Goal: Information Seeking & Learning: Learn about a topic

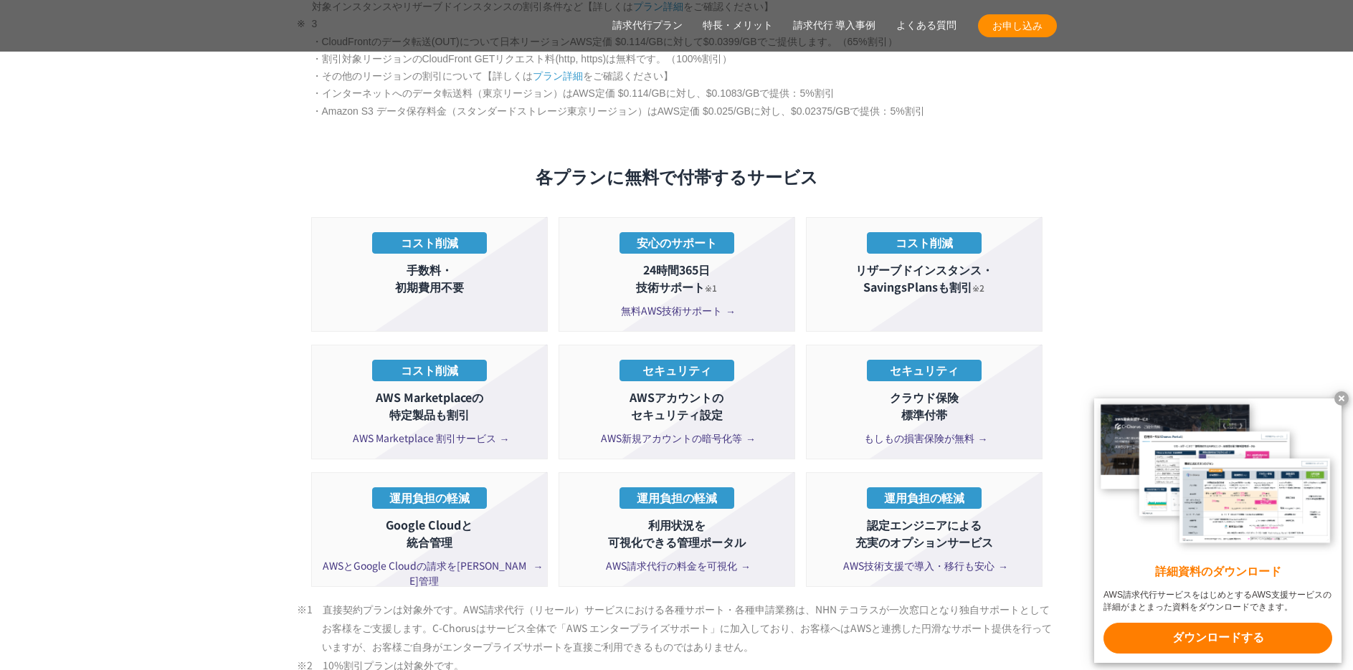
scroll to position [2574, 0]
click at [668, 430] on span "AWS新規アカウントの暗号化等" at bounding box center [676, 437] width 151 height 15
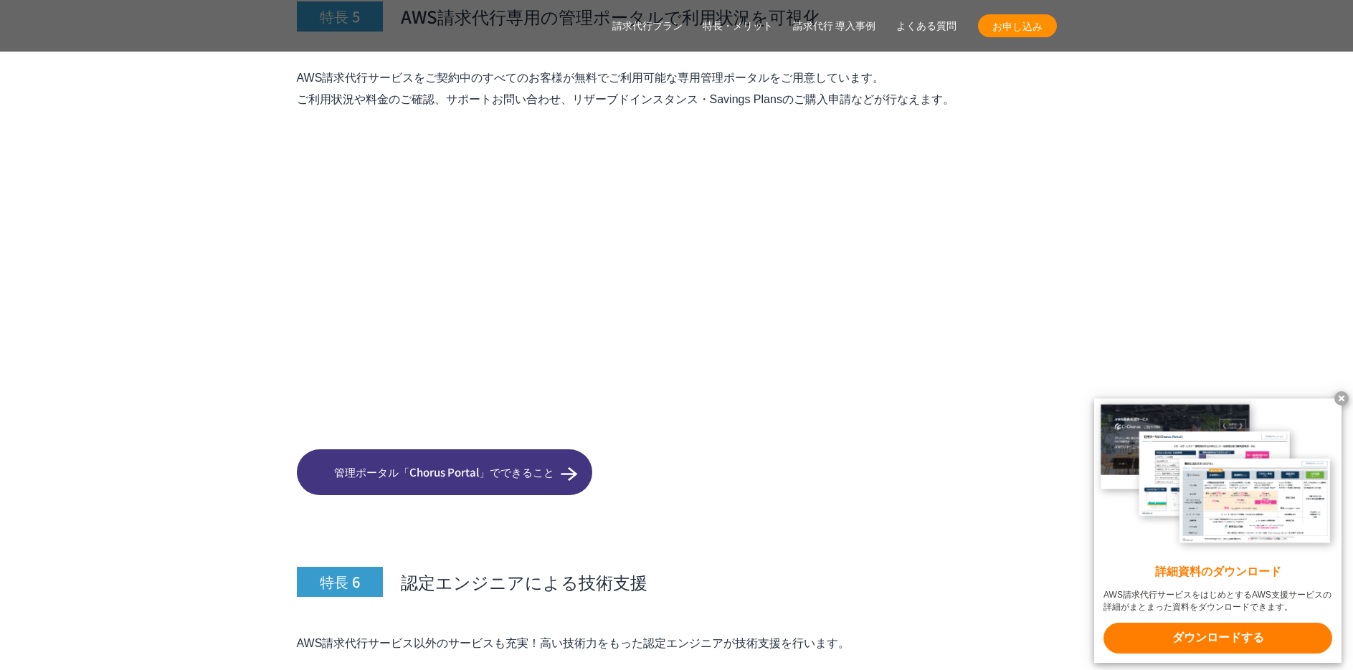
scroll to position [6451, 0]
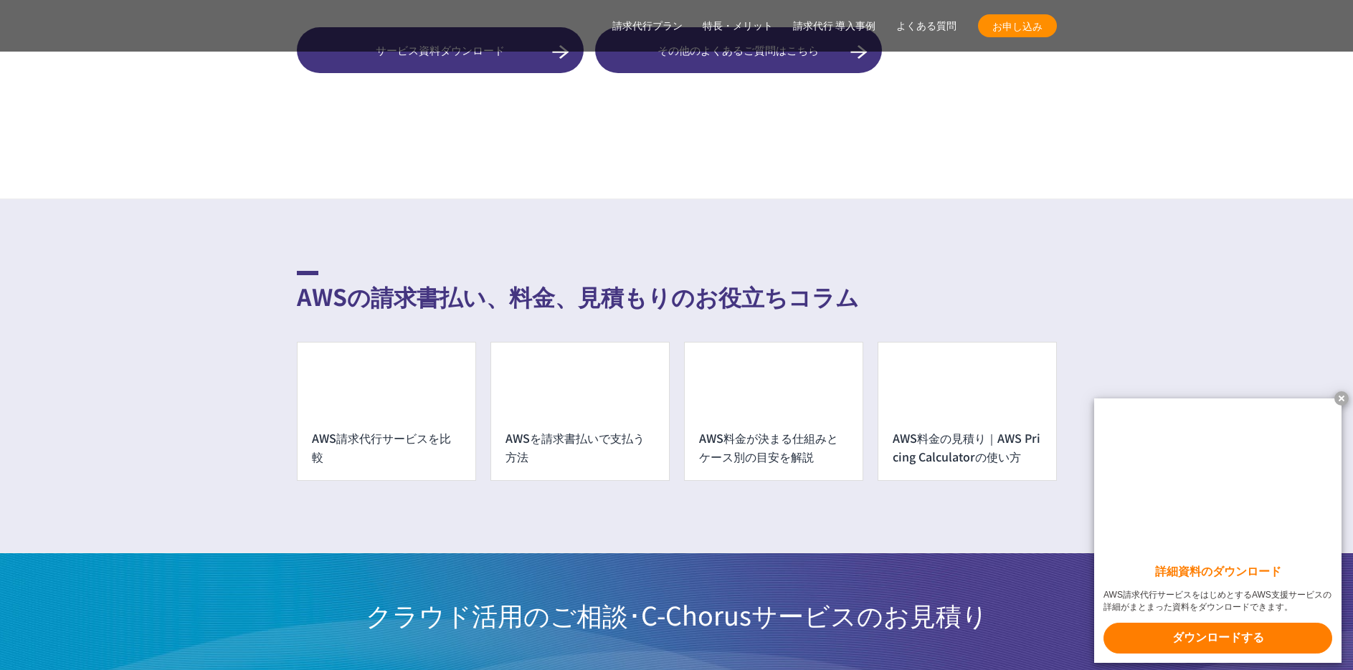
scroll to position [10399, 0]
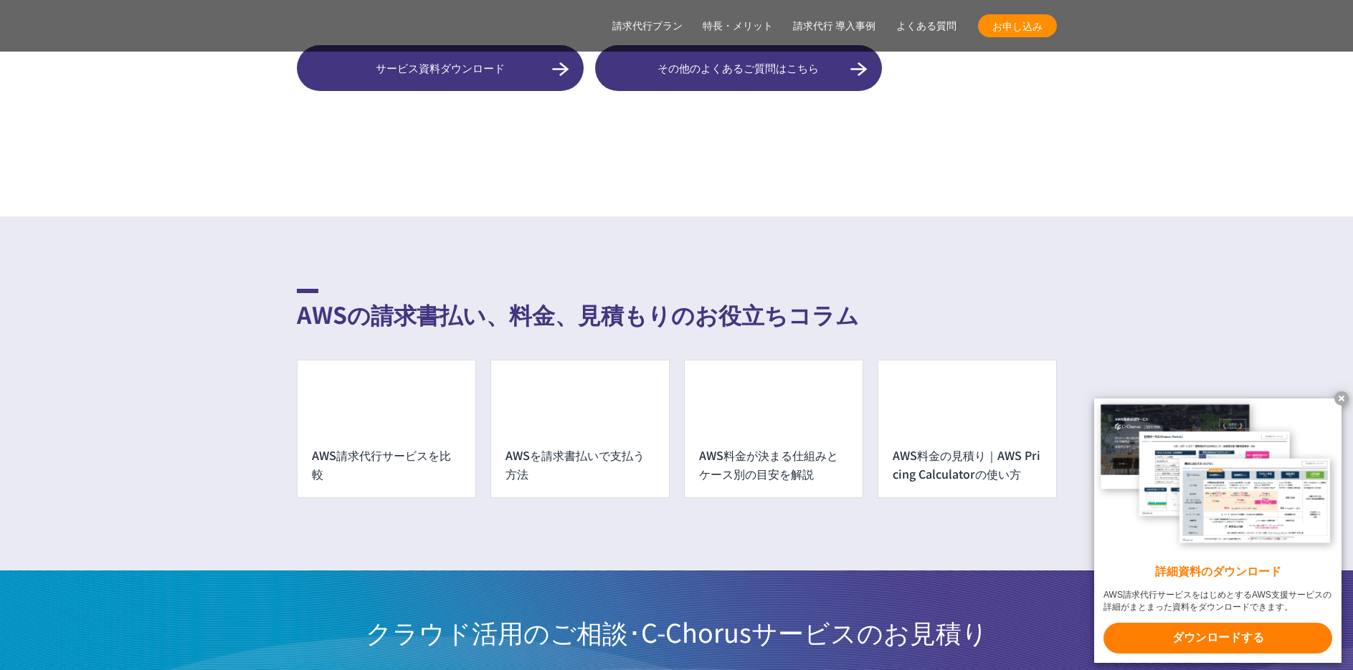
scroll to position [12540, 0]
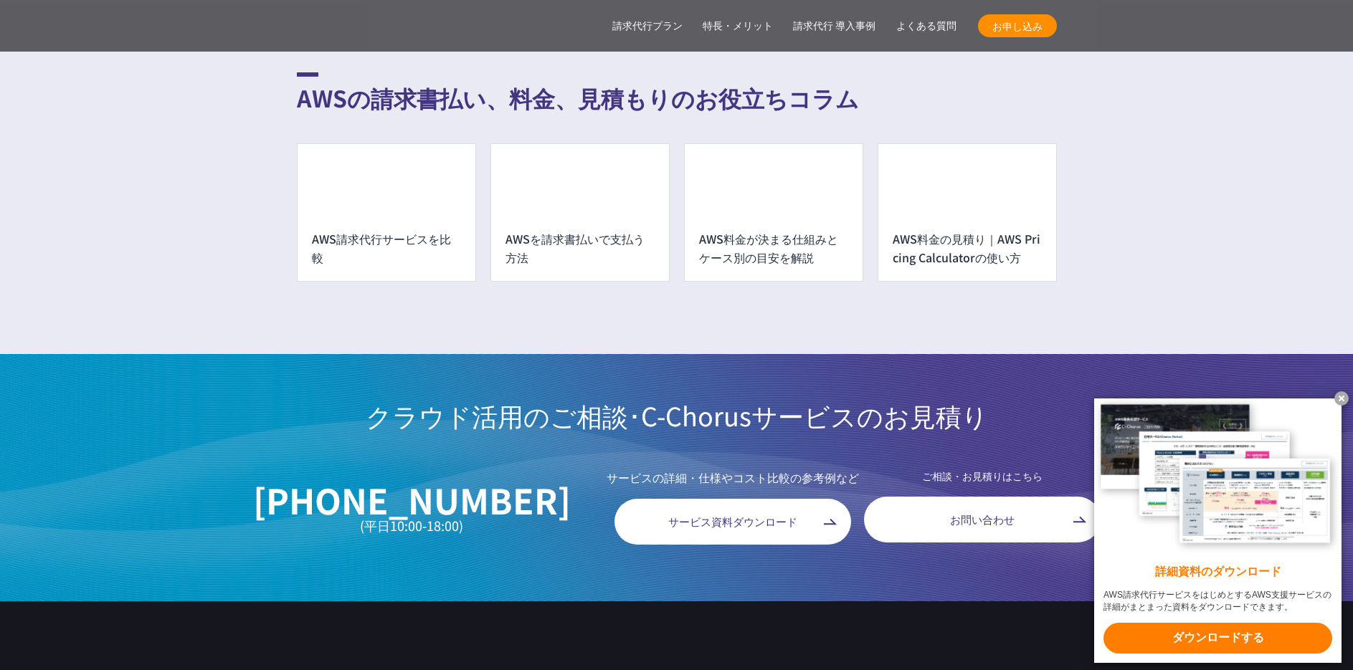
scroll to position [13322, 0]
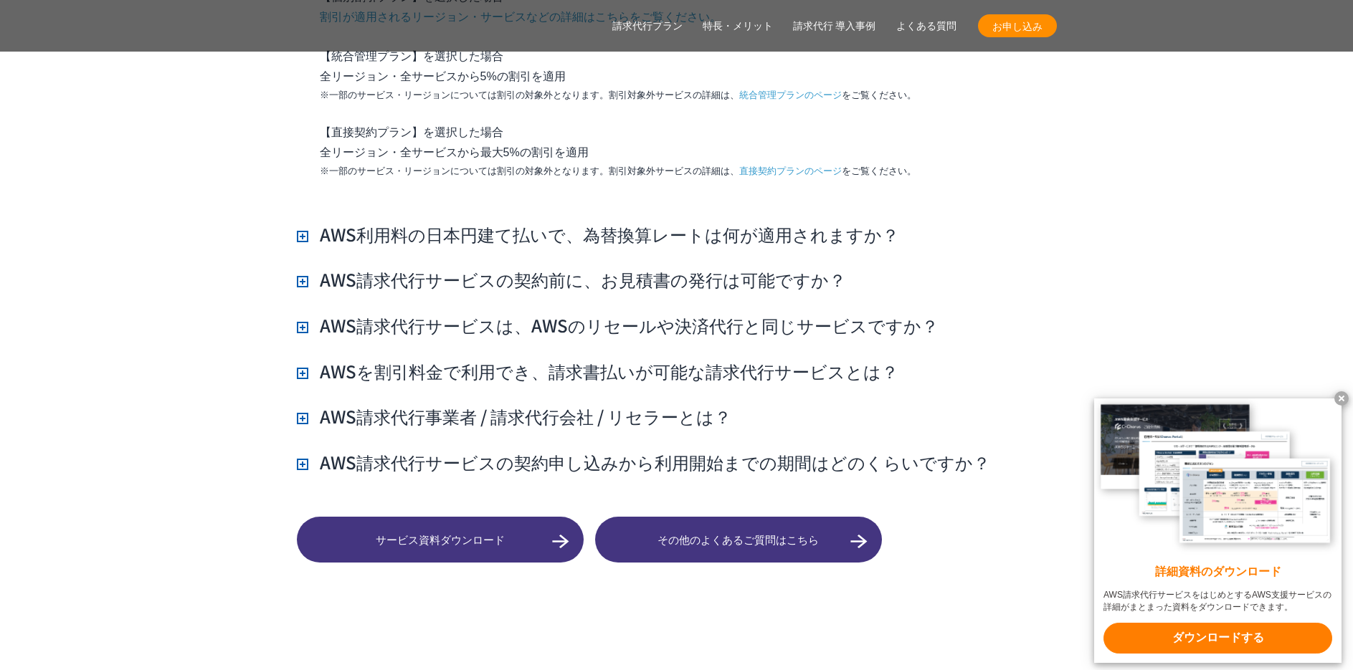
click at [582, 222] on h3 "AWS利用料の日本円建て払いで、為替換算レートは何が適用されますか？" at bounding box center [598, 234] width 602 height 24
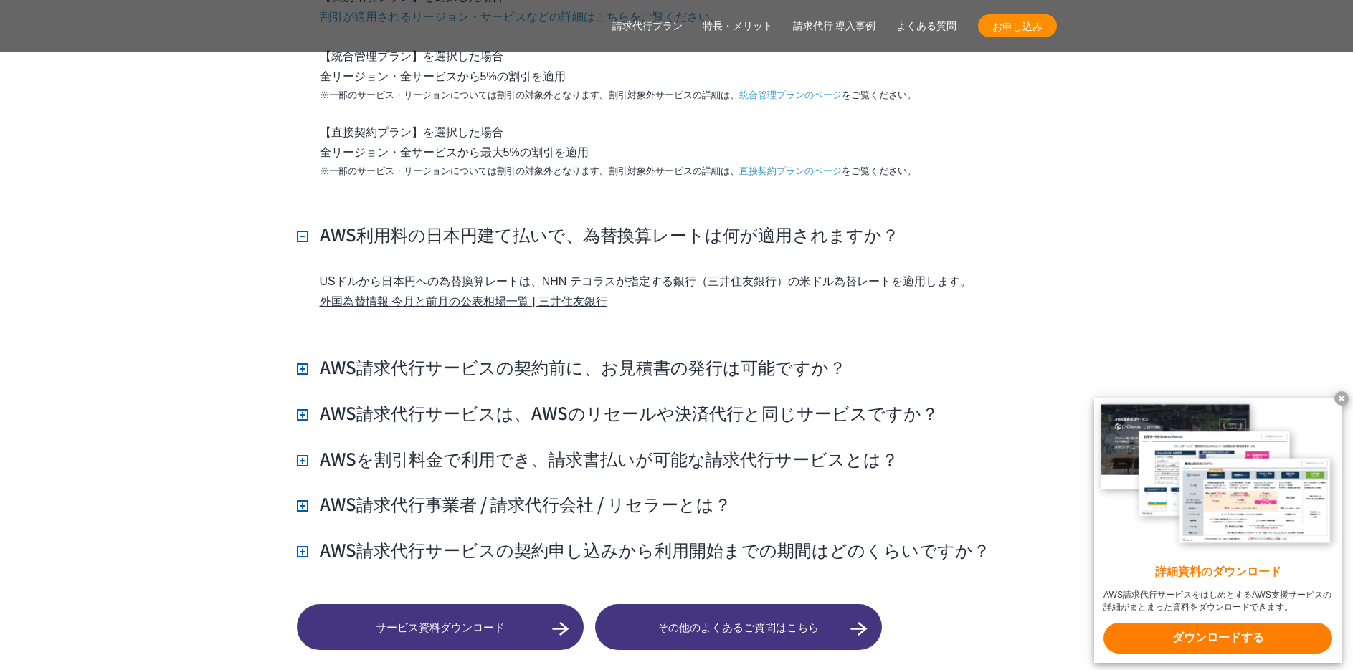
click at [650, 355] on h3 "AWS請求代行サービスの契約前に、お見積書の発行は可能ですか？" at bounding box center [571, 367] width 549 height 24
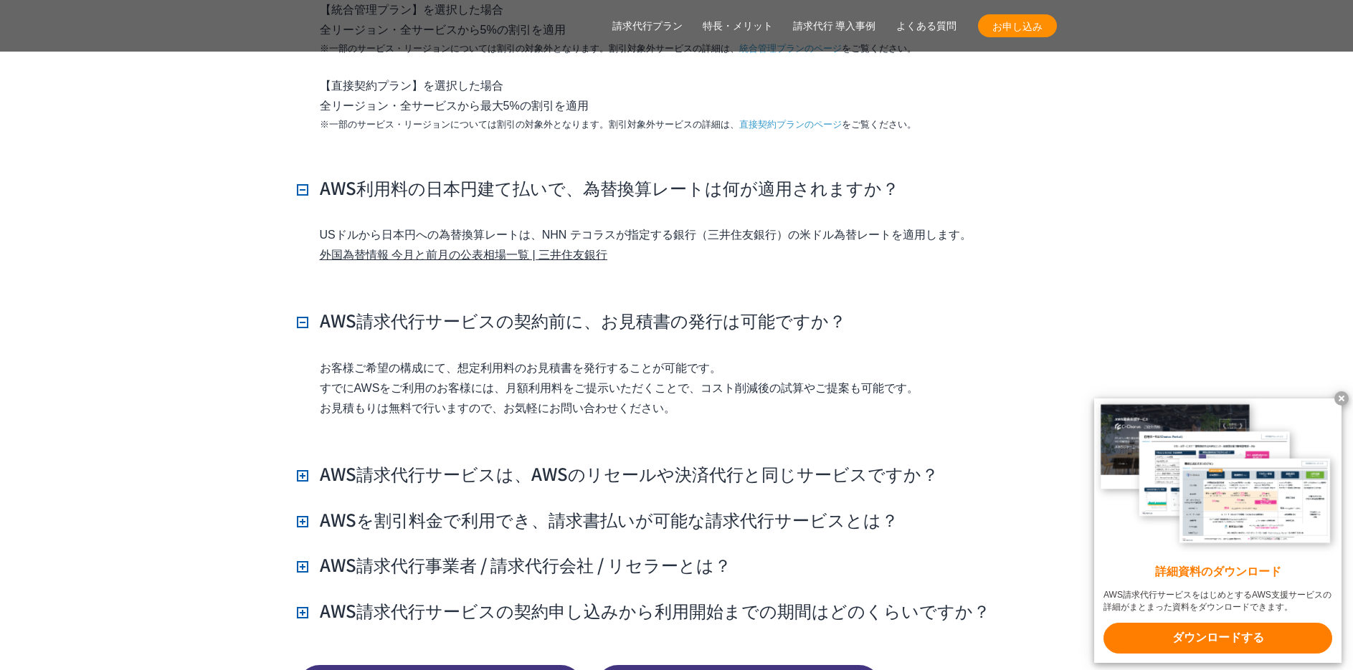
scroll to position [13370, 0]
click at [642, 461] on h3 "AWS請求代行サービスは、AWSのリセールや決済代行と同じサービスですか？" at bounding box center [618, 473] width 642 height 24
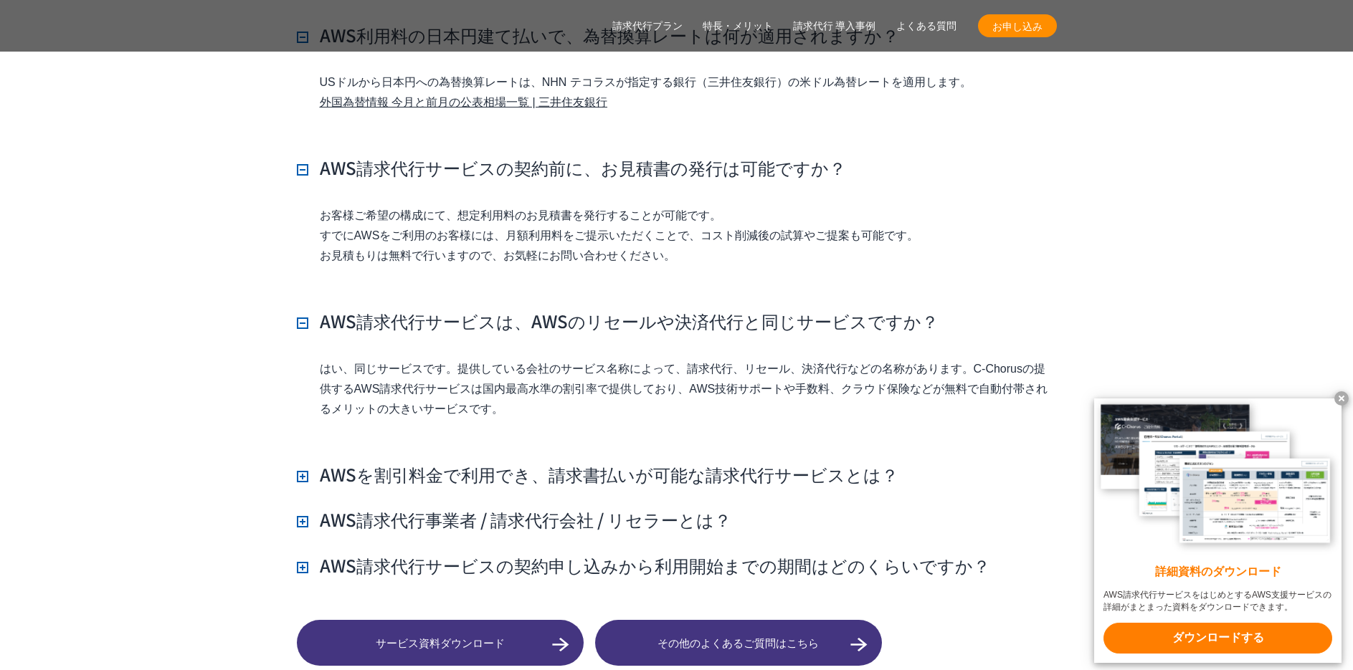
scroll to position [13523, 0]
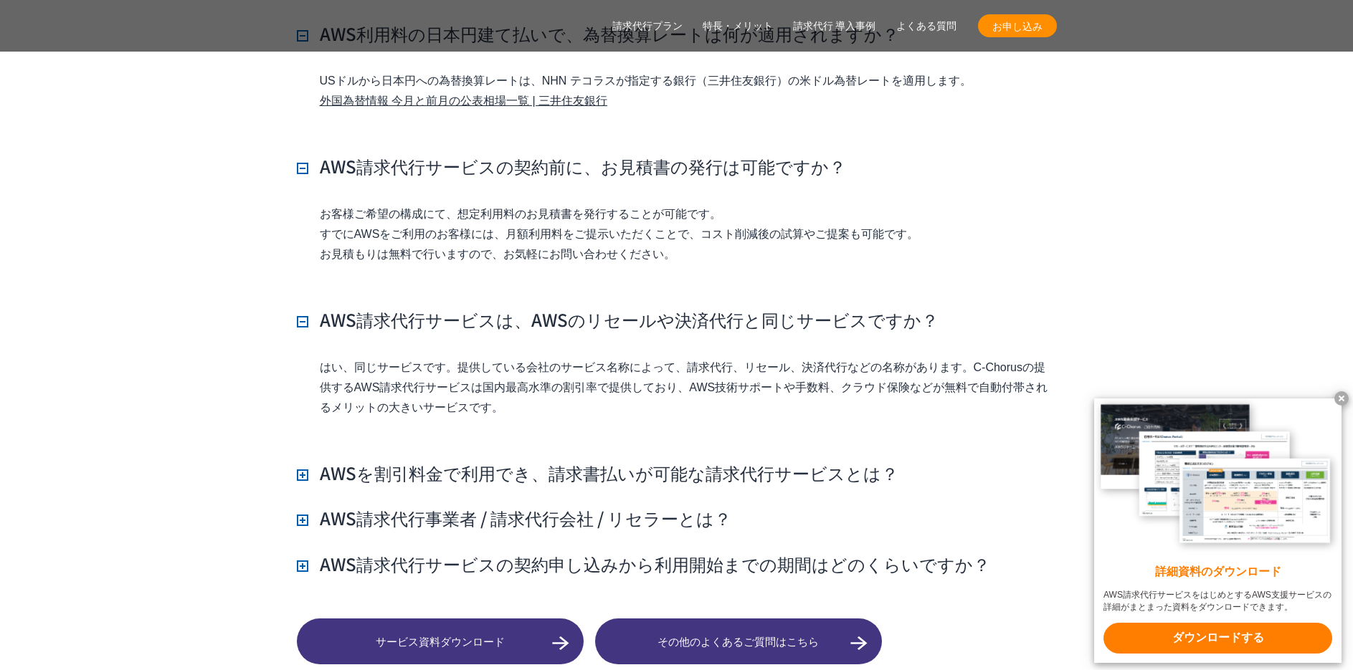
click at [583, 506] on h3 "AWS請求代行事業者 / 請求代行会社 / リセラーとは？" at bounding box center [514, 518] width 434 height 24
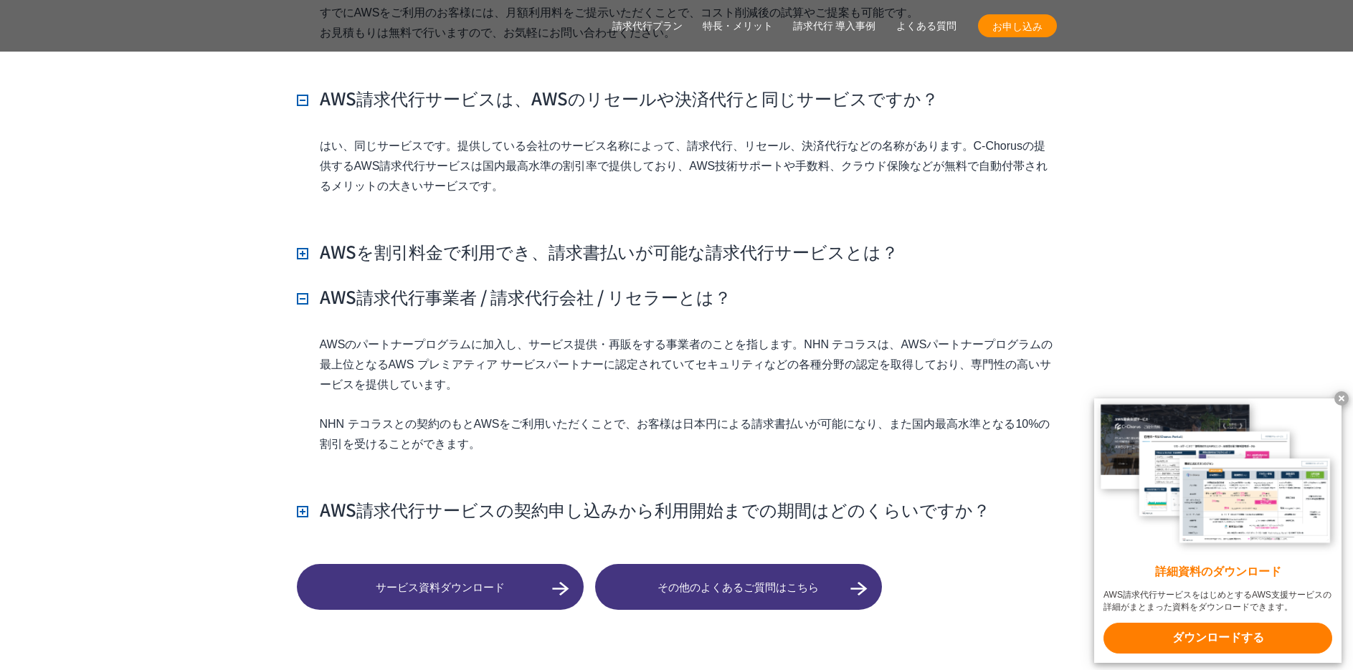
scroll to position [13746, 0]
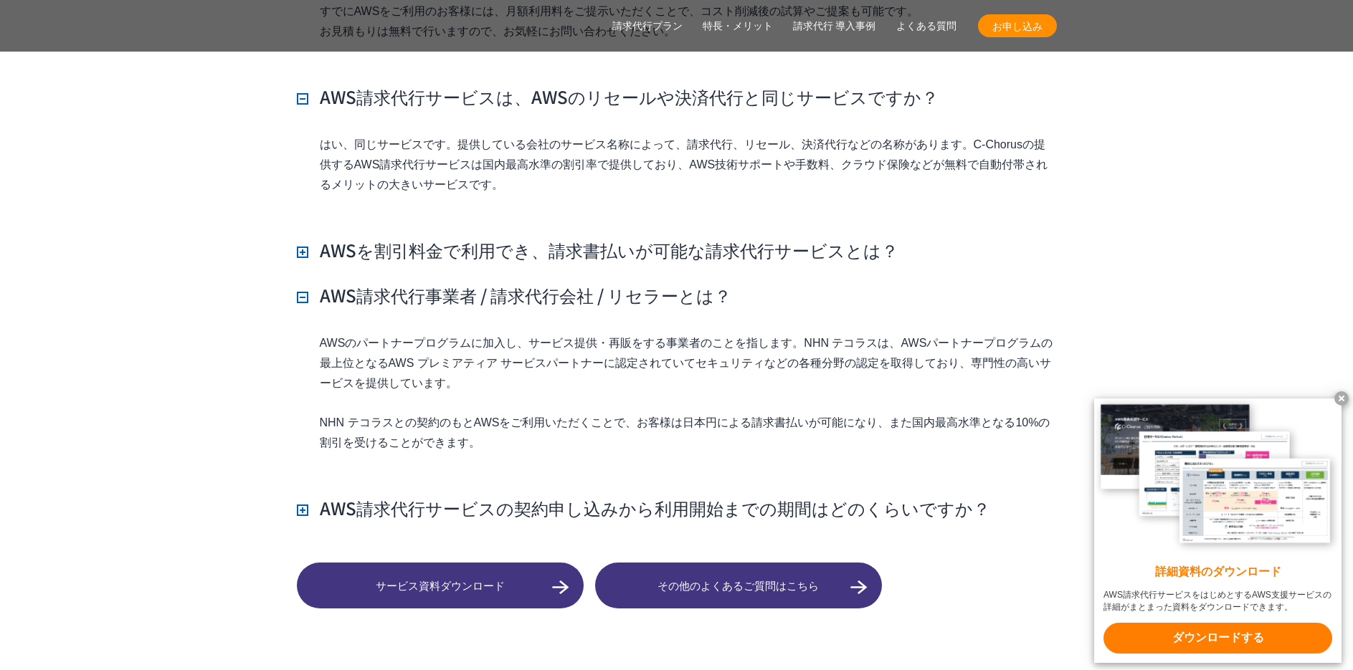
click at [628, 238] on h3 "AWSを割引料金で利用でき、請求書払いが可能な請求代行サービスとは？" at bounding box center [598, 250] width 602 height 24
